Goal: Task Accomplishment & Management: Manage account settings

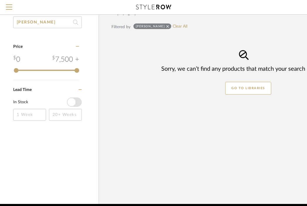
click at [51, 22] on input "[PERSON_NAME]" at bounding box center [47, 22] width 69 height 12
click at [76, 21] on icon at bounding box center [75, 22] width 5 height 12
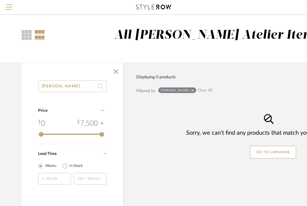
click at [56, 84] on input "[PERSON_NAME]" at bounding box center [72, 86] width 69 height 12
click at [57, 84] on input "SABRINA" at bounding box center [72, 86] width 69 height 12
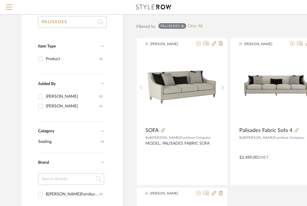
scroll to position [68, 0]
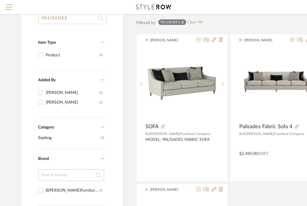
type input "PALISADES"
click at [214, 41] on icon at bounding box center [214, 39] width 5 height 5
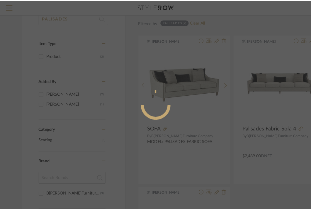
scroll to position [0, 0]
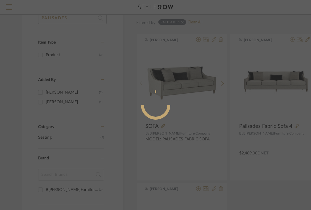
radio input "true"
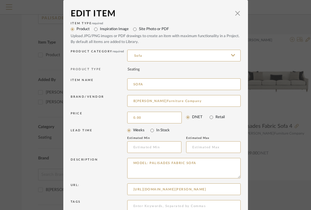
click at [159, 117] on input "0.00" at bounding box center [154, 118] width 54 height 12
type input "$2,125.00"
click at [112, 131] on div "LEAD TIME" at bounding box center [99, 141] width 57 height 25
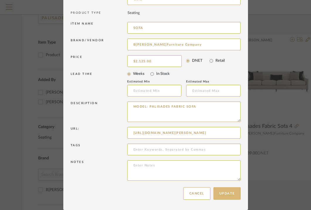
click at [227, 192] on button "Update" at bounding box center [226, 194] width 27 height 13
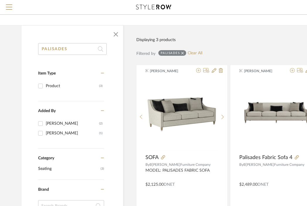
scroll to position [30, 0]
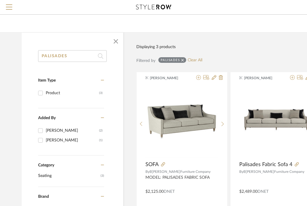
click at [54, 57] on input "PALISADES" at bounding box center [72, 56] width 69 height 12
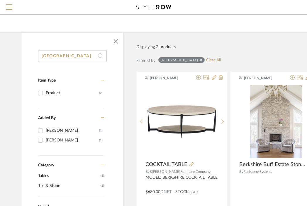
click at [76, 59] on input "BERKSHIRE" at bounding box center [72, 56] width 69 height 12
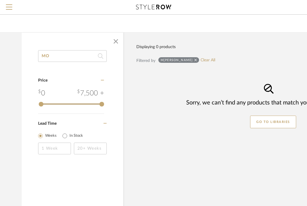
type input "M"
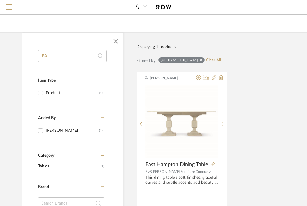
type input "E"
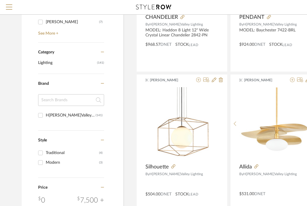
scroll to position [176, 0]
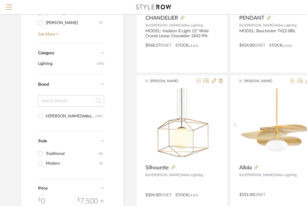
type input "EDEN VALLEY"
click at [74, 101] on input at bounding box center [71, 101] width 66 height 12
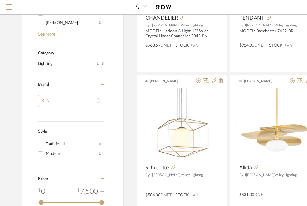
type input "KI"
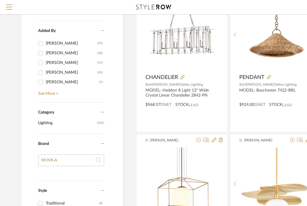
scroll to position [0, 0]
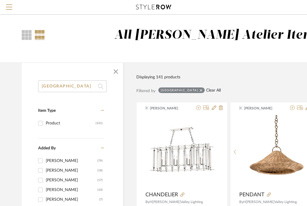
type input "MINKA"
click at [206, 90] on link "Clear All" at bounding box center [213, 90] width 15 height 5
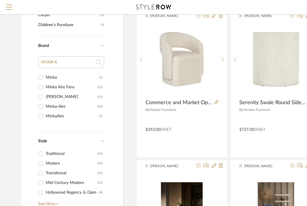
scroll to position [506, 0]
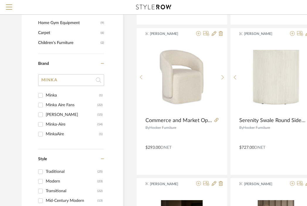
click at [48, 93] on div "Minka" at bounding box center [72, 95] width 53 height 9
click at [45, 93] on input "Minka (1)" at bounding box center [40, 95] width 9 height 9
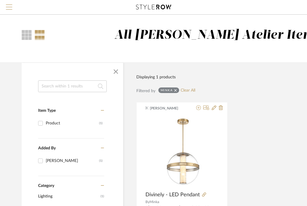
click at [9, 8] on span "Menu" at bounding box center [9, 8] width 6 height 9
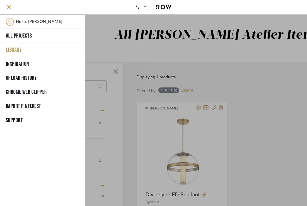
click at [115, 71] on div at bounding box center [196, 110] width 222 height 191
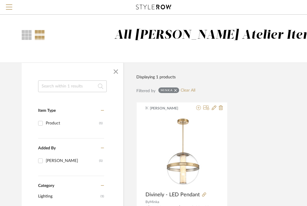
click at [175, 89] on icon at bounding box center [175, 90] width 3 height 4
checkbox input "false"
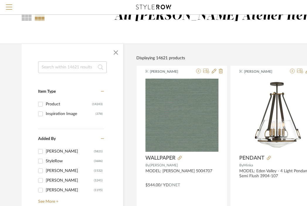
scroll to position [43, 0]
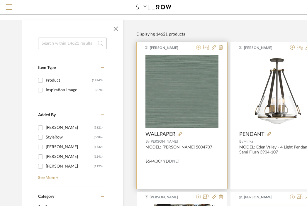
click at [197, 47] on icon at bounding box center [198, 47] width 5 height 5
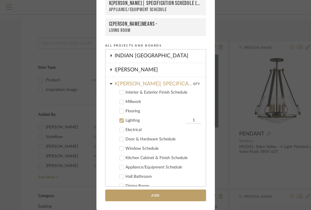
scroll to position [168, 0]
click at [134, 122] on div "Lighting" at bounding box center [154, 121] width 59 height 5
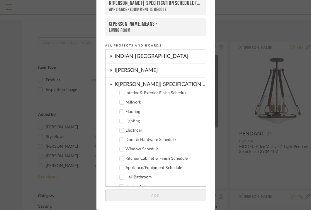
click at [139, 87] on div "KELLOGG | SPECIFICATION SCHEDULE (Copy)" at bounding box center [160, 83] width 91 height 10
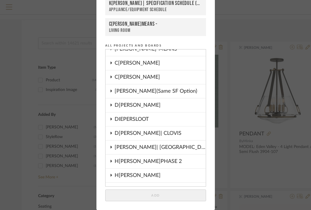
scroll to position [0, 0]
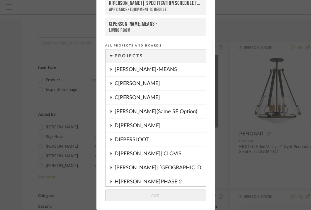
click at [135, 71] on div "CAMUNEZ-MEANS" at bounding box center [160, 69] width 91 height 13
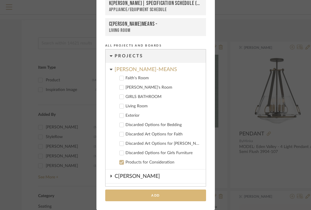
click at [192, 193] on button "Add" at bounding box center [155, 196] width 101 height 12
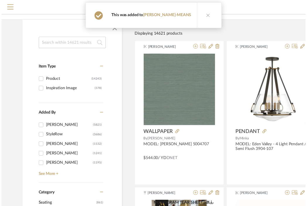
scroll to position [43, 0]
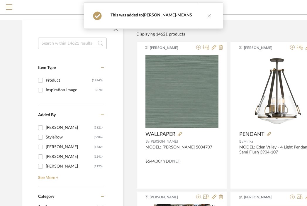
click at [171, 16] on link "CAMUNEZ-MEANS" at bounding box center [167, 15] width 49 height 4
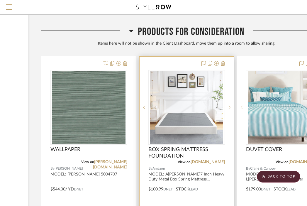
scroll to position [1730, 82]
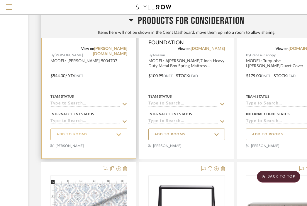
click at [89, 131] on span "ADD TO ROOMS" at bounding box center [89, 134] width 64 height 8
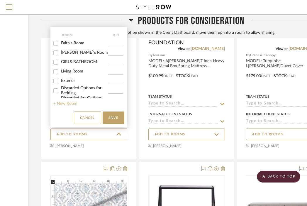
click at [63, 101] on button "+ New Room" at bounding box center [65, 103] width 24 height 6
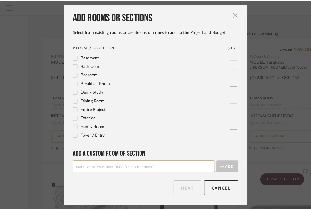
scroll to position [0, 0]
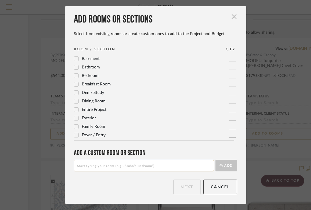
click at [120, 165] on input at bounding box center [144, 166] width 140 height 12
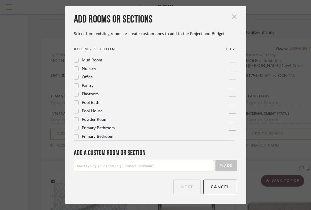
click at [88, 128] on span "Primary Bathroom" at bounding box center [98, 128] width 33 height 4
click at [190, 186] on button "Next" at bounding box center [186, 187] width 27 height 15
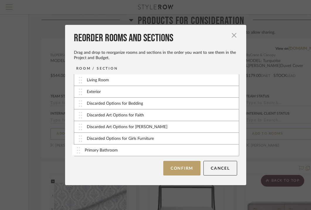
scroll to position [36, 0]
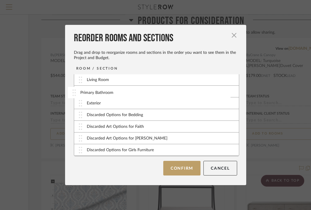
drag, startPoint x: 132, startPoint y: 152, endPoint x: 128, endPoint y: 95, distance: 57.9
drag, startPoint x: 128, startPoint y: 95, endPoint x: 129, endPoint y: 103, distance: 8.5
click at [171, 163] on button "Confirm" at bounding box center [181, 168] width 37 height 15
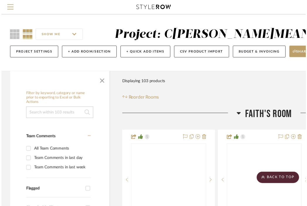
scroll to position [1730, 82]
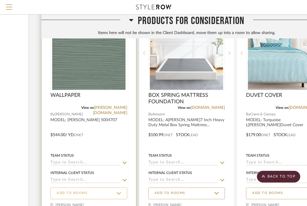
click at [86, 190] on span "ADD TO ROOMS" at bounding box center [72, 192] width 31 height 5
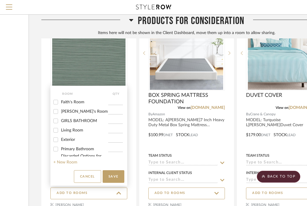
click at [76, 151] on span "Primary Bathroom" at bounding box center [77, 149] width 33 height 4
click at [60, 151] on input "Primary Bathroom" at bounding box center [55, 148] width 9 height 9
checkbox input "true"
type input "1"
click at [115, 175] on button "Save" at bounding box center [114, 176] width 22 height 13
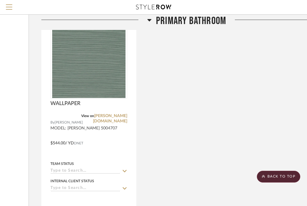
scroll to position [1572, 82]
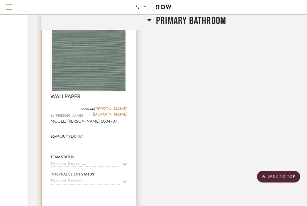
click at [97, 96] on div "WALLPAPER" at bounding box center [88, 99] width 77 height 13
click at [72, 193] on div at bounding box center [88, 193] width 77 height 12
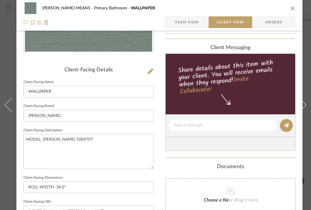
scroll to position [98, 0]
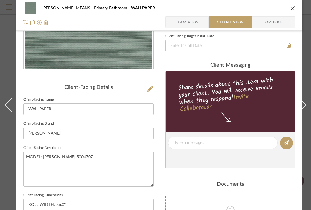
click at [293, 10] on icon "close" at bounding box center [292, 8] width 5 height 5
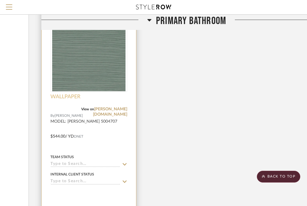
click at [72, 95] on span "WALLPAPER" at bounding box center [65, 96] width 30 height 6
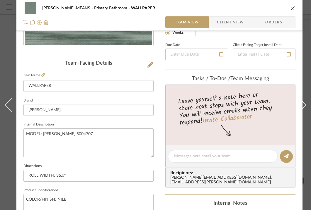
scroll to position [193, 0]
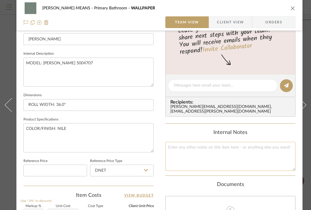
click at [185, 158] on textarea at bounding box center [230, 156] width 130 height 29
type textarea "m"
type textarea "MASTER BATH WALLPAPER"
click at [84, 103] on input "ROLL WIDTH: 36.0"" at bounding box center [88, 105] width 130 height 12
type input "ROLL WIDTH: 36.0" USING 16 YARDS"
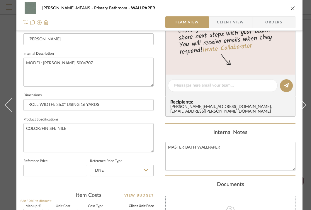
click at [161, 115] on div "CAMUNEZ-MEANS Primary Bathroom WALLPAPER Team View Client View Orders Team-Faci…" at bounding box center [159, 81] width 286 height 541
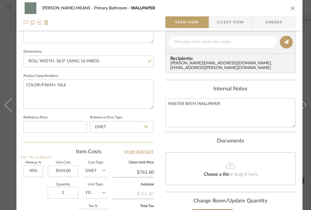
scroll to position [260, 0]
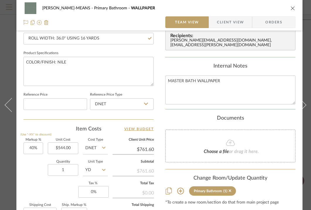
click at [292, 10] on icon "close" at bounding box center [292, 8] width 5 height 5
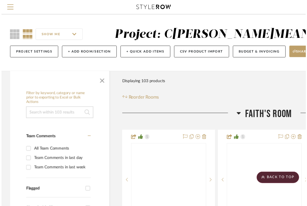
scroll to position [1572, 82]
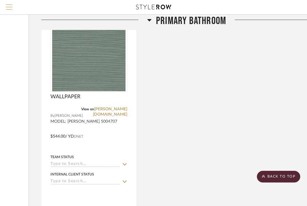
click at [8, 5] on span "Menu" at bounding box center [9, 4] width 6 height 1
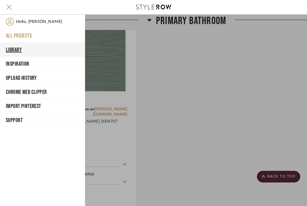
click at [21, 47] on button "Library" at bounding box center [42, 50] width 85 height 14
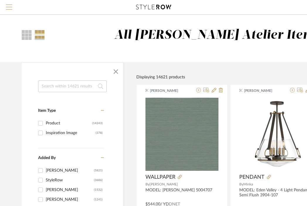
click at [8, 6] on span "Menu" at bounding box center [9, 8] width 6 height 9
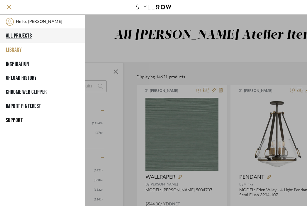
click at [20, 37] on button "All Projects" at bounding box center [42, 36] width 85 height 14
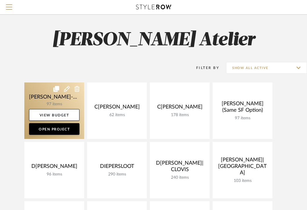
click at [44, 97] on link at bounding box center [54, 111] width 60 height 57
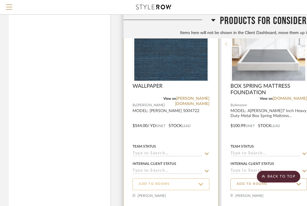
scroll to position [1968, 0]
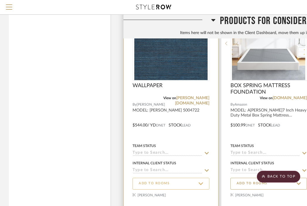
click at [171, 185] on span "ADD TO ROOMS" at bounding box center [171, 183] width 64 height 8
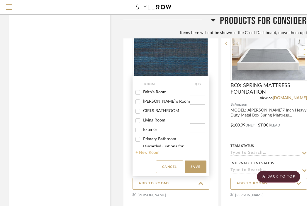
click at [149, 153] on button "+ New Room" at bounding box center [147, 152] width 24 height 6
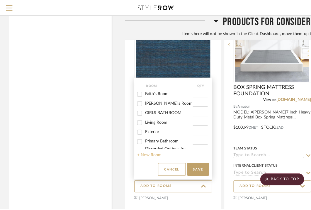
scroll to position [0, 0]
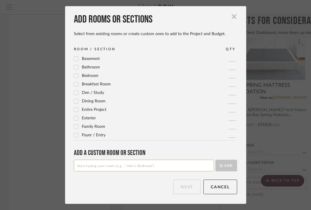
click at [146, 167] on input at bounding box center [144, 166] width 140 height 12
type input "P"
click at [96, 111] on span "Powder Room" at bounding box center [95, 110] width 26 height 4
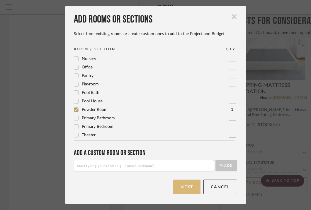
click at [190, 191] on button "Next" at bounding box center [186, 187] width 27 height 15
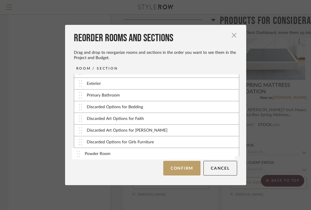
scroll to position [47, 0]
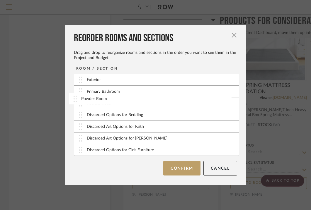
drag, startPoint x: 127, startPoint y: 153, endPoint x: 124, endPoint y: 98, distance: 55.2
click at [183, 172] on button "Confirm" at bounding box center [181, 168] width 37 height 15
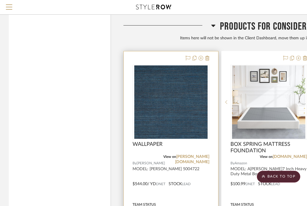
scroll to position [2026, 0]
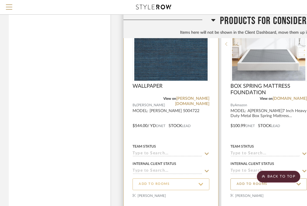
click at [168, 180] on span "ADD TO ROOMS" at bounding box center [171, 184] width 64 height 8
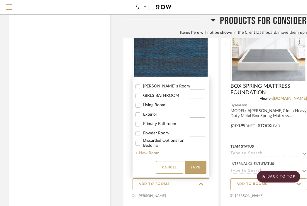
scroll to position [24, 0]
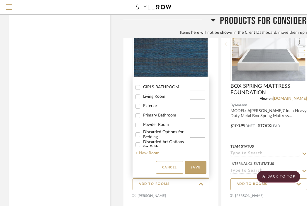
click at [155, 127] on span "Powder Room" at bounding box center [156, 124] width 26 height 4
click at [142, 127] on input "Powder Room" at bounding box center [137, 124] width 9 height 9
checkbox input "true"
type input "1"
click at [200, 164] on button "Save" at bounding box center [196, 167] width 22 height 13
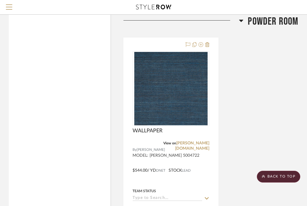
scroll to position [1814, 0]
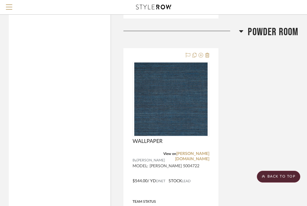
click at [263, 26] on span "Powder Room" at bounding box center [273, 32] width 50 height 13
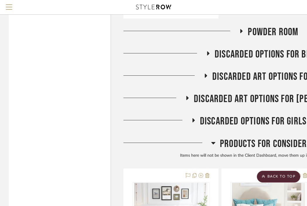
click at [251, 148] on div "Products For Consideration" at bounding box center [268, 144] width 290 height 15
click at [238, 137] on span "Products For Consideration" at bounding box center [273, 143] width 106 height 13
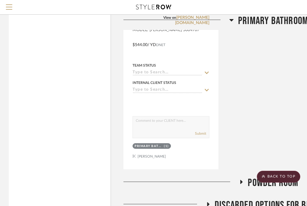
click at [248, 23] on span "Primary Bathroom" at bounding box center [273, 21] width 70 height 13
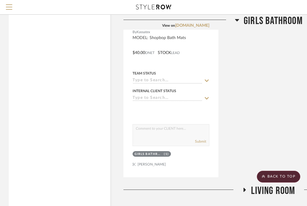
click at [252, 21] on span "GIRLS BATHROOM" at bounding box center [272, 21] width 59 height 13
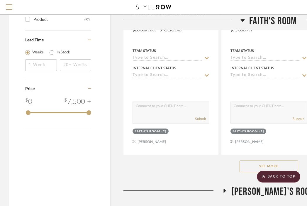
scroll to position [685, 0]
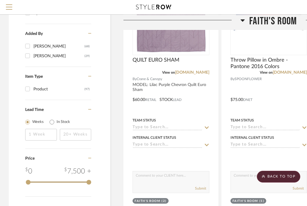
click at [257, 20] on span "Faith's Room" at bounding box center [272, 21] width 47 height 13
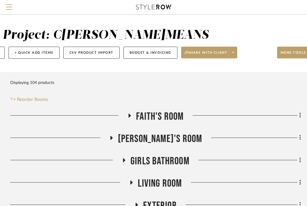
scroll to position [0, 115]
